Goal: Information Seeking & Learning: Learn about a topic

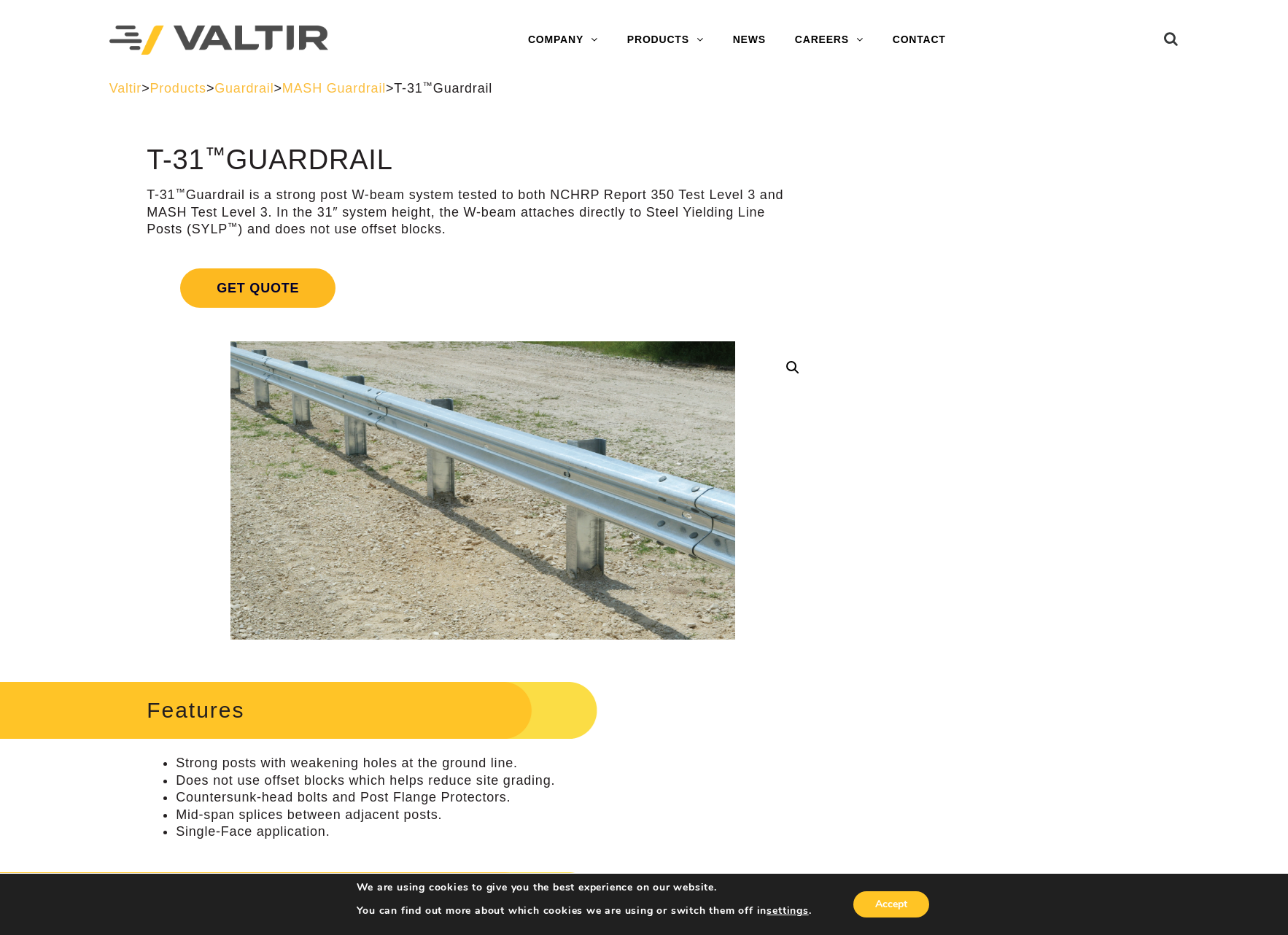
click at [255, 287] on span "Get Quote" at bounding box center [257, 288] width 155 height 39
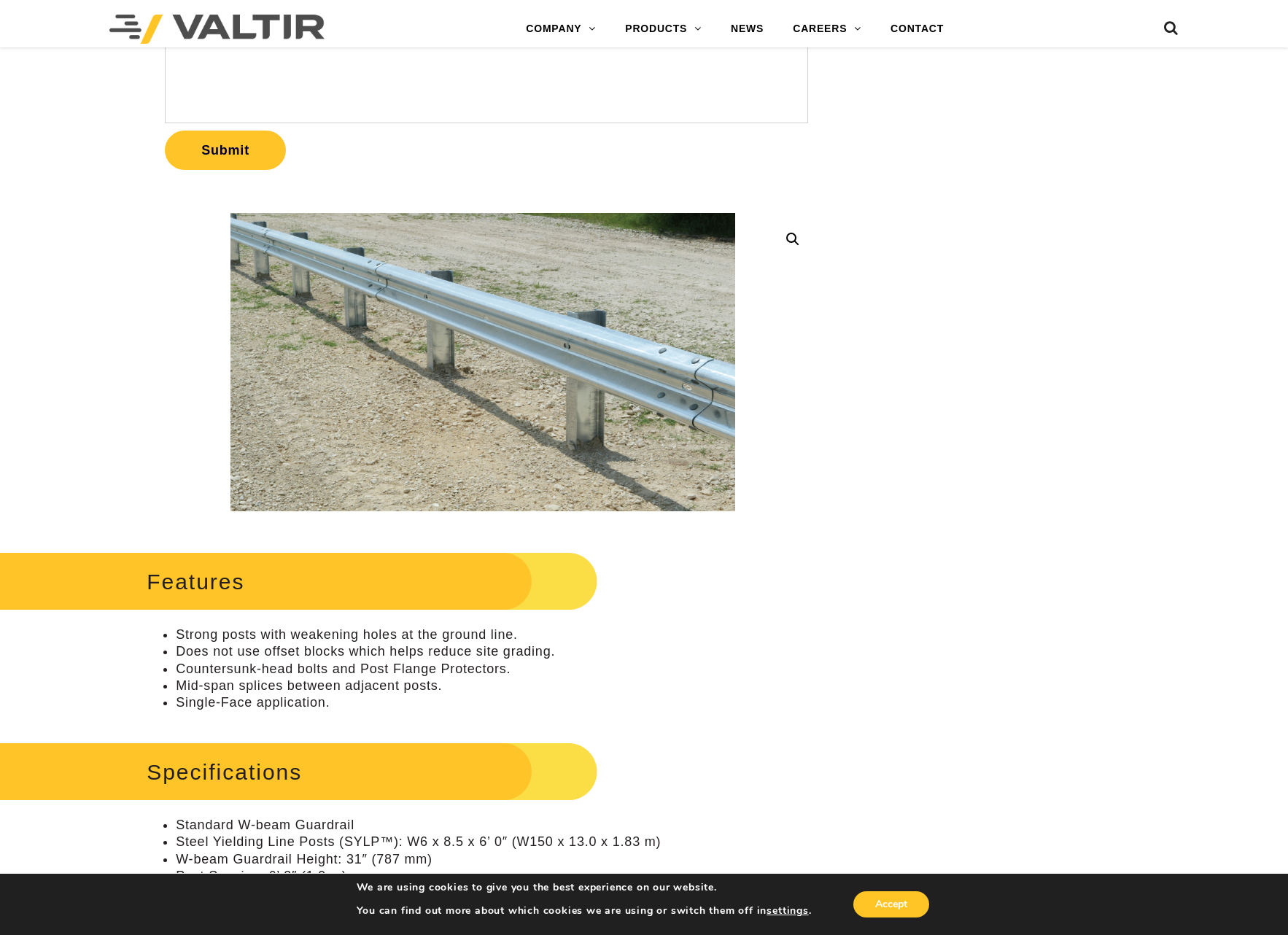
scroll to position [511, 0]
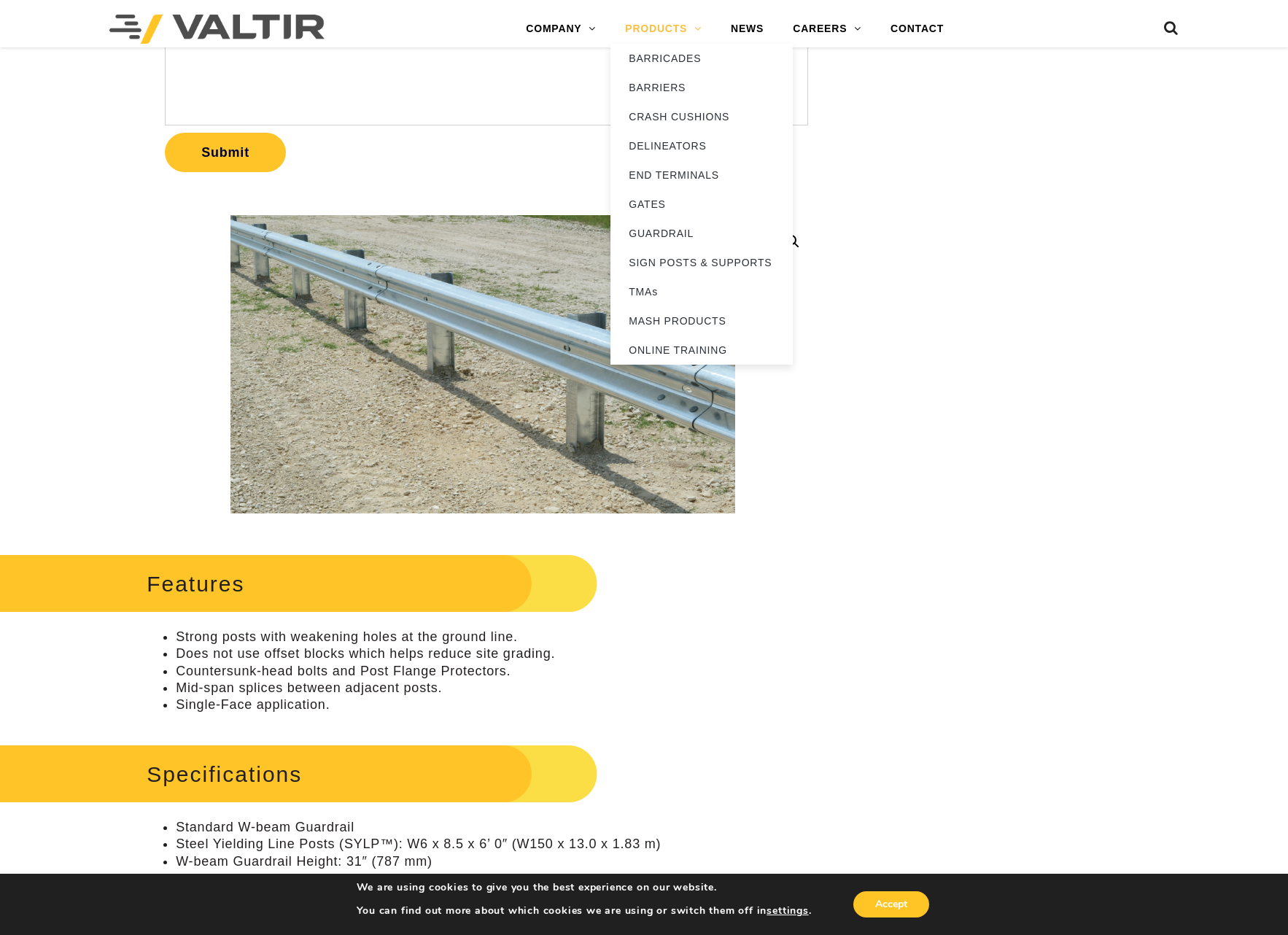
click at [652, 30] on link "PRODUCTS" at bounding box center [664, 29] width 106 height 30
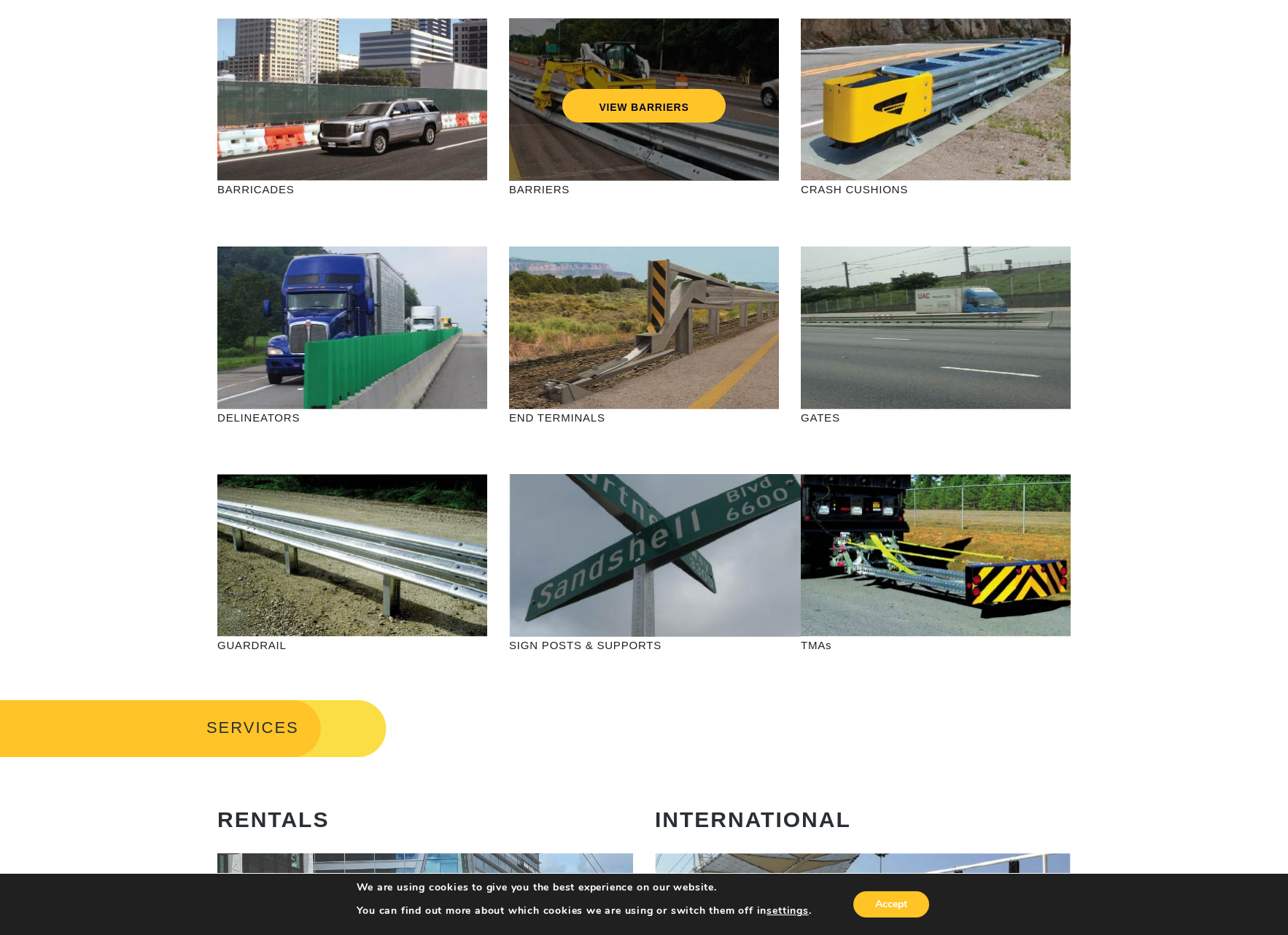
scroll to position [155, 0]
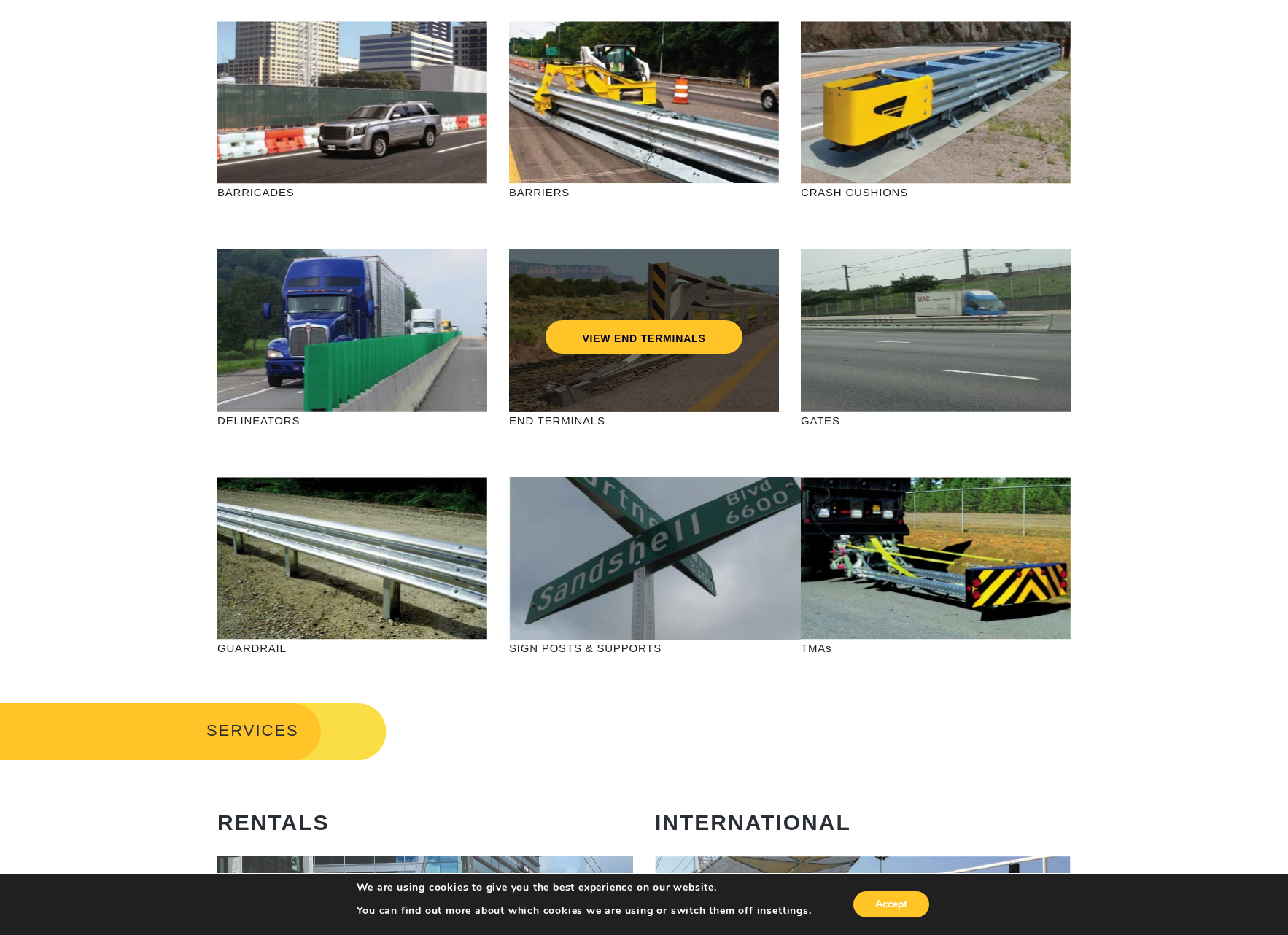
click at [680, 301] on div "VIEW END TERMINALS" at bounding box center [643, 307] width 211 height 48
click at [678, 350] on link "VIEW END TERMINALS" at bounding box center [643, 337] width 196 height 33
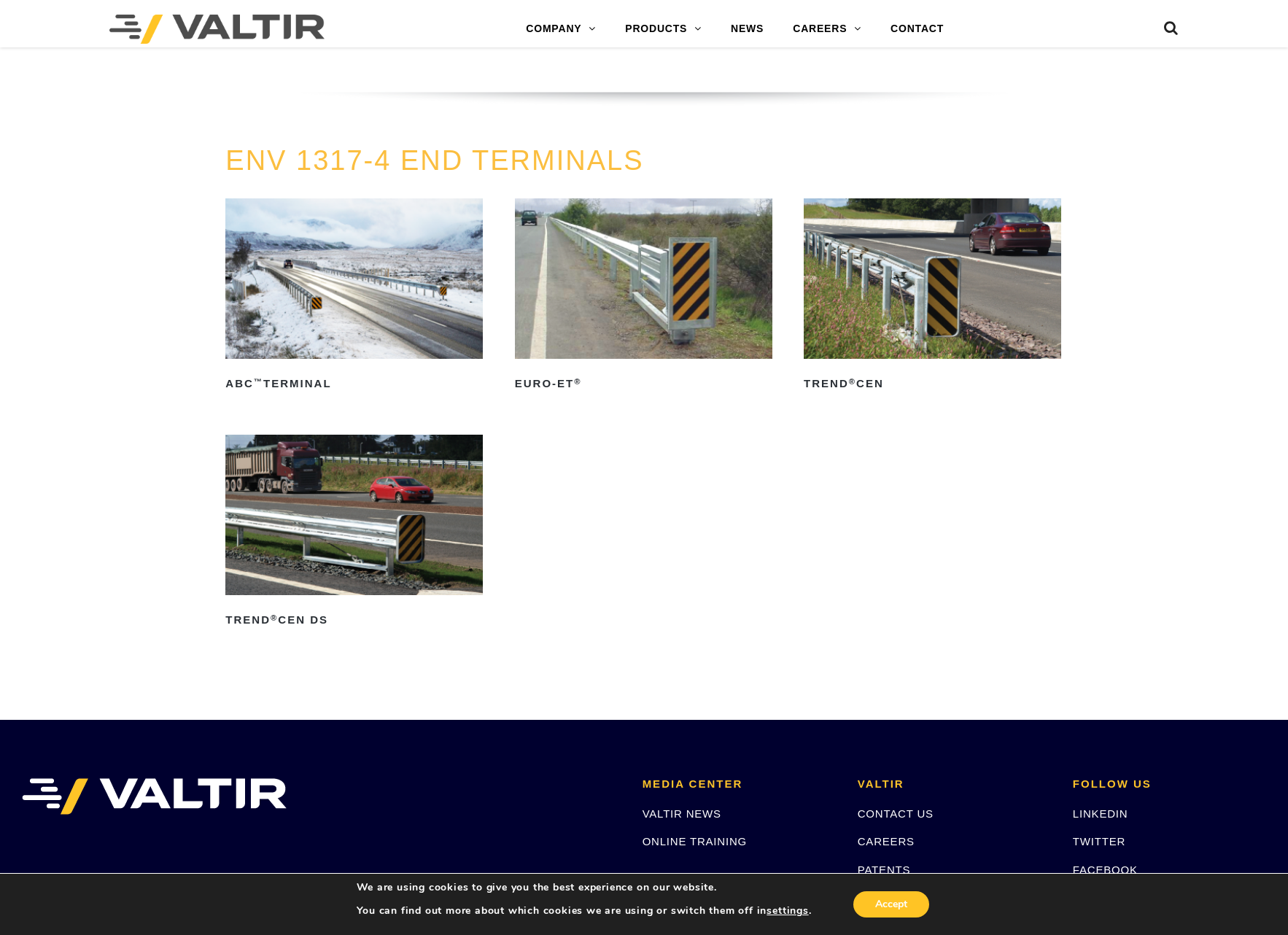
scroll to position [1824, 0]
